Goal: Contribute content: Add original content to the website for others to see

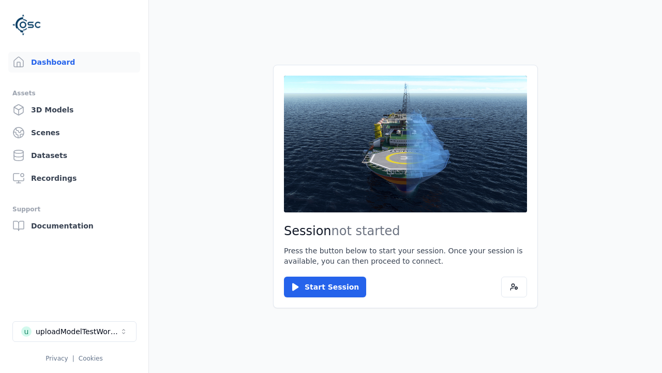
click at [74, 110] on link "3D Models" at bounding box center [74, 109] width 132 height 21
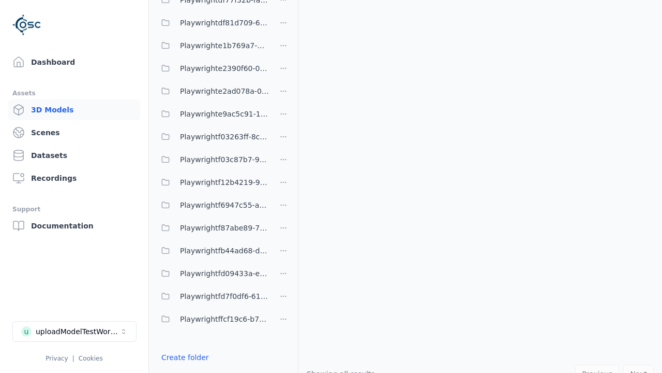
click at [185, 357] on link "Create folder" at bounding box center [185, 357] width 48 height 10
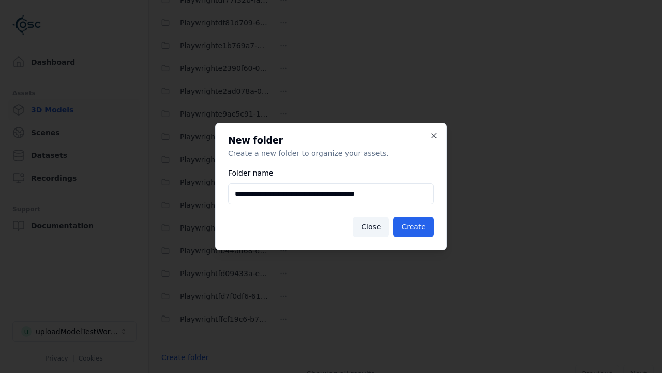
type input "**********"
click at [413, 227] on button "Create" at bounding box center [413, 226] width 41 height 21
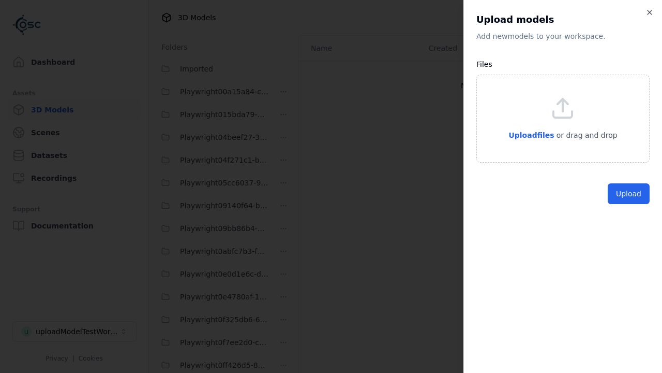
click at [629, 204] on button "Upload" at bounding box center [629, 193] width 42 height 21
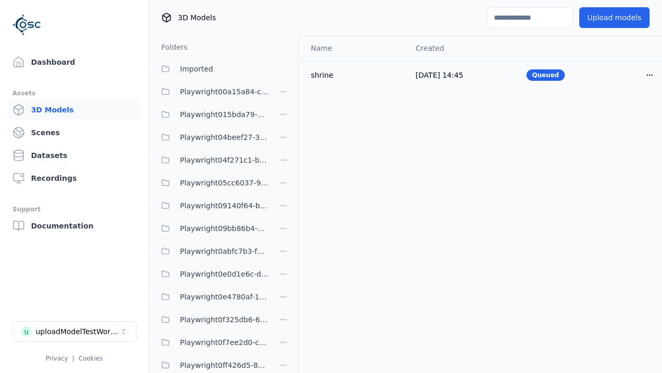
click at [650, 75] on html "Support Dashboard Assets 3D Models Scenes Datasets Recordings Support Documenta…" at bounding box center [331, 186] width 662 height 373
click at [627, 115] on div "Delete" at bounding box center [627, 115] width 61 height 17
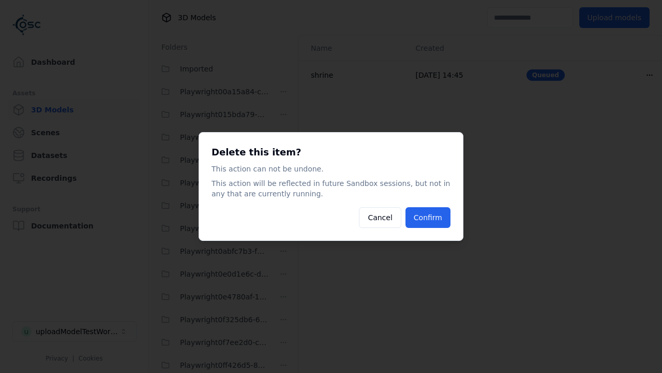
click at [428, 217] on button "Confirm" at bounding box center [428, 217] width 45 height 21
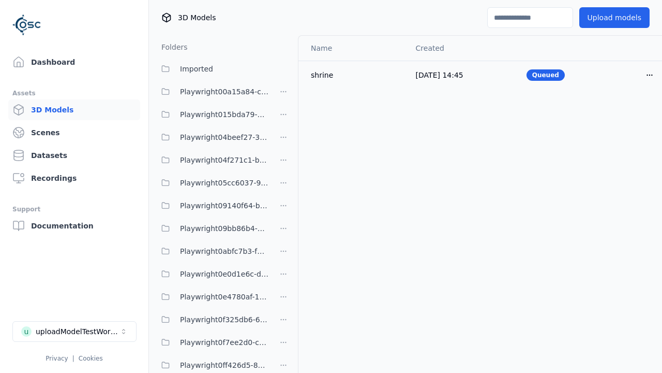
click at [284, 186] on html "Support Dashboard Assets 3D Models Scenes Datasets Recordings Support Documenta…" at bounding box center [331, 186] width 662 height 373
